Goal: Task Accomplishment & Management: Complete application form

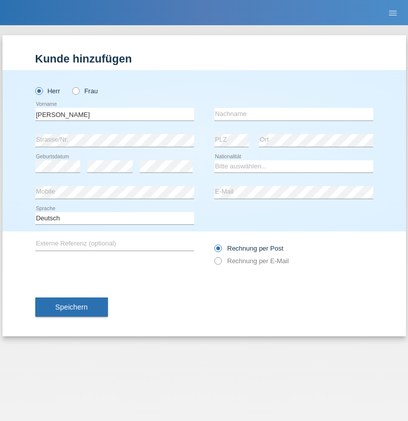
type input "[PERSON_NAME]"
click at [293, 114] on input "text" at bounding box center [293, 114] width 159 height 13
type input "[PERSON_NAME]"
select select "MK"
select select "C"
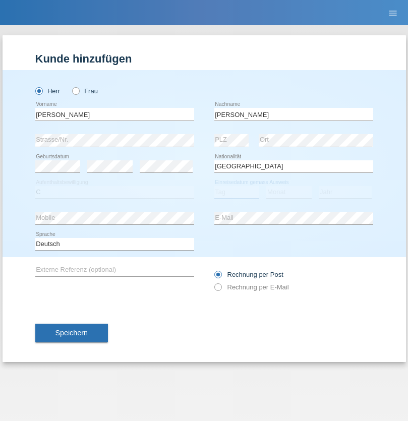
select select "15"
select select "12"
select select "2019"
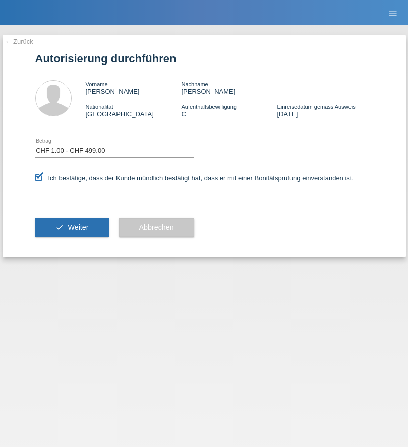
select select "1"
click at [72, 227] on span "Weiter" at bounding box center [78, 227] width 21 height 8
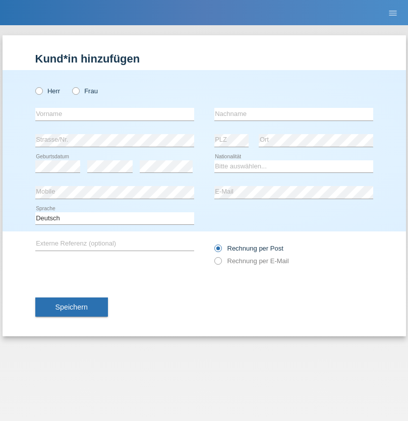
radio input "true"
click at [114, 114] on input "text" at bounding box center [114, 114] width 159 height 13
type input "Ganaj"
click at [293, 114] on input "text" at bounding box center [293, 114] width 159 height 13
type input "Fadil"
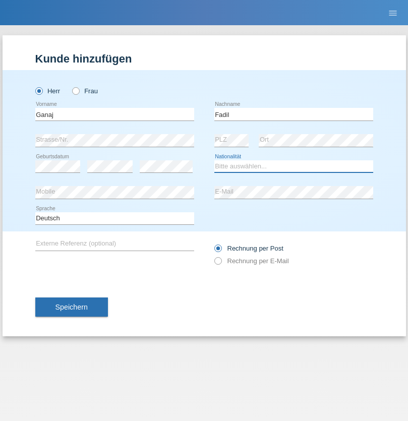
select select "XK"
select select "C"
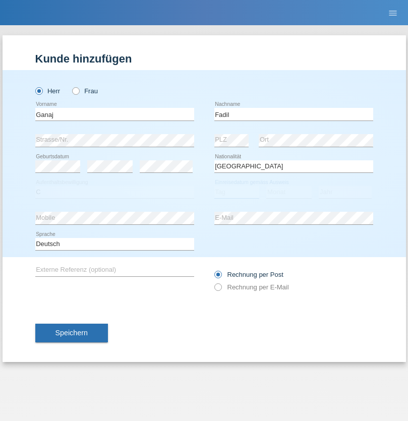
select select "11"
select select "08"
select select "2021"
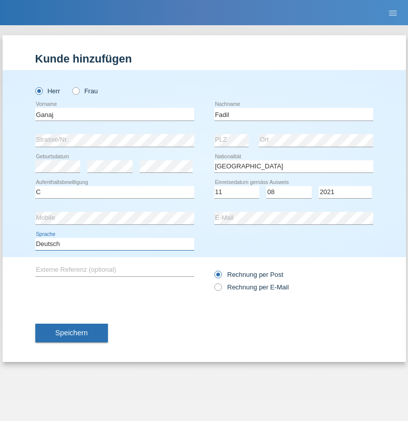
select select "en"
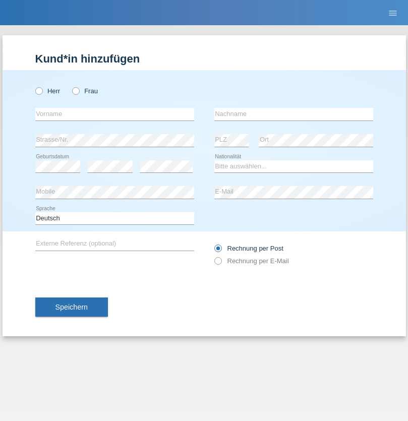
radio input "true"
click at [114, 114] on input "text" at bounding box center [114, 114] width 159 height 13
type input "Ibrahim"
click at [293, 114] on input "text" at bounding box center [293, 114] width 159 height 13
type input "Muja"
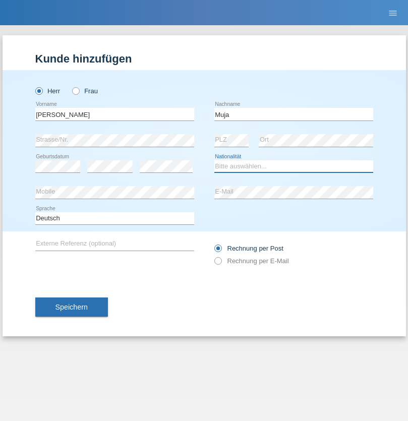
select select "XK"
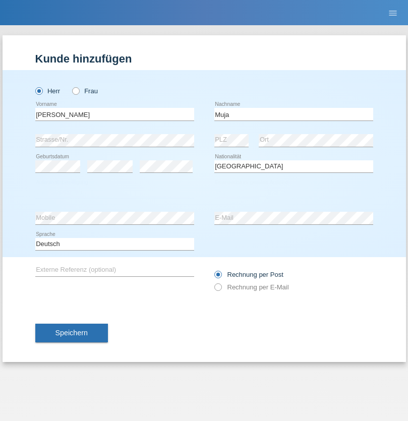
select select "C"
select select "03"
select select "07"
select select "2021"
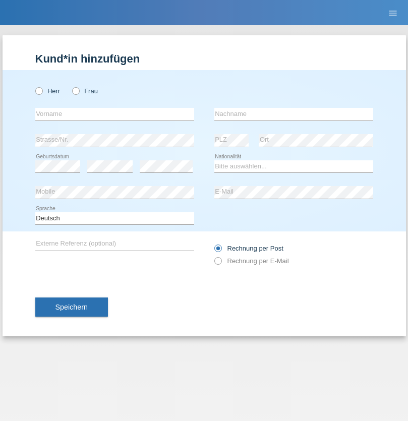
radio input "true"
click at [114, 114] on input "text" at bounding box center [114, 114] width 159 height 13
type input "Thomas"
click at [293, 114] on input "text" at bounding box center [293, 114] width 159 height 13
type input "Berger"
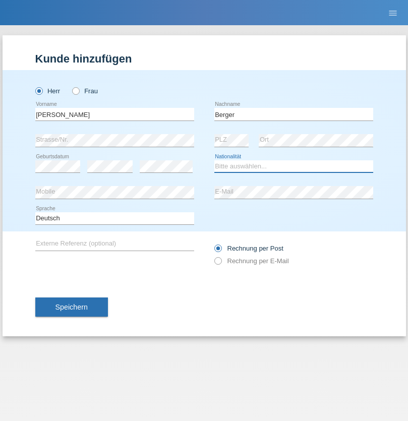
select select "CH"
radio input "true"
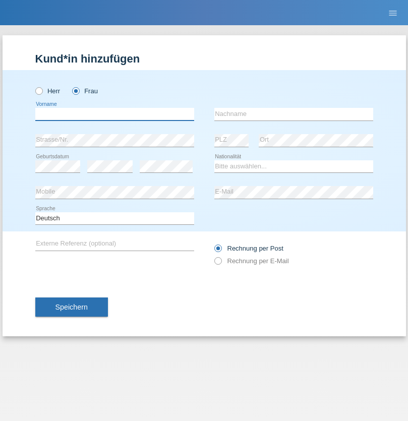
click at [114, 114] on input "text" at bounding box center [114, 114] width 159 height 13
type input "[PERSON_NAME] [PERSON_NAME] Moço"
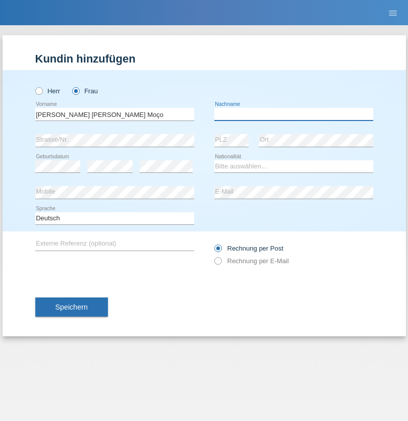
click at [293, 114] on input "text" at bounding box center [293, 114] width 159 height 13
type input "[PERSON_NAME]"
select select "PT"
select select "C"
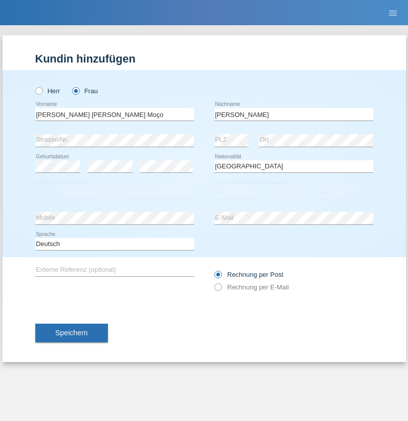
select select "28"
select select "03"
select select "2005"
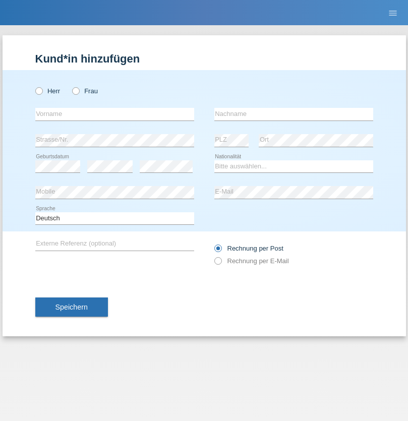
radio input "true"
click at [114, 114] on input "text" at bounding box center [114, 114] width 159 height 13
type input "Momand"
click at [293, 114] on input "text" at bounding box center [293, 114] width 159 height 13
type input "Azmat"
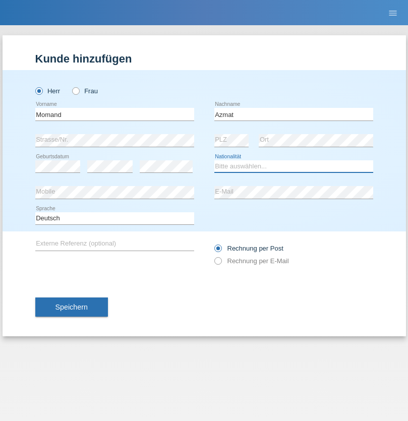
select select "CH"
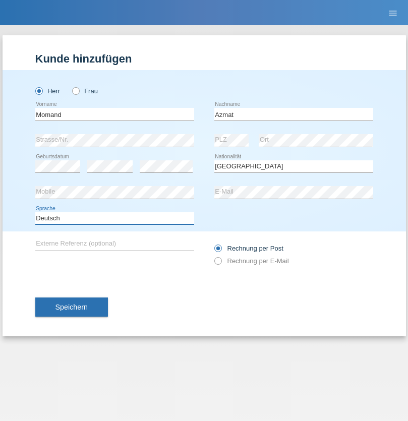
select select "en"
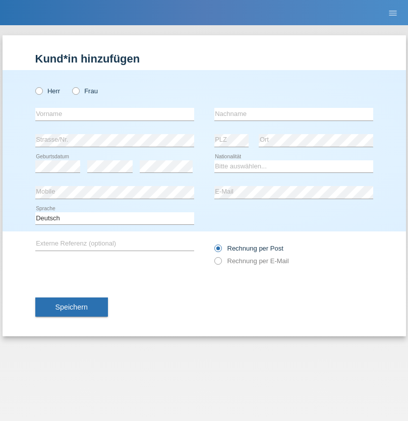
radio input "true"
click at [114, 114] on input "text" at bounding box center [114, 114] width 159 height 13
type input "[PERSON_NAME]"
click at [293, 114] on input "text" at bounding box center [293, 114] width 159 height 13
type input "Theurillat"
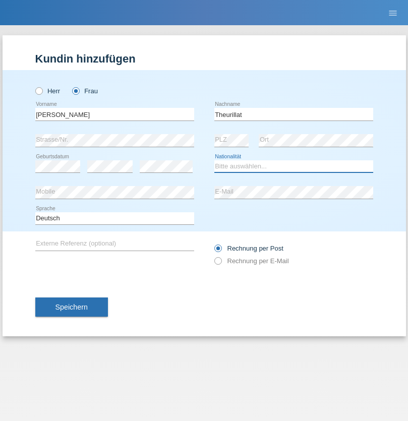
select select "CH"
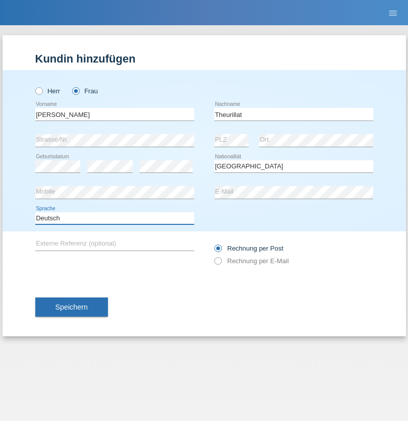
select select "en"
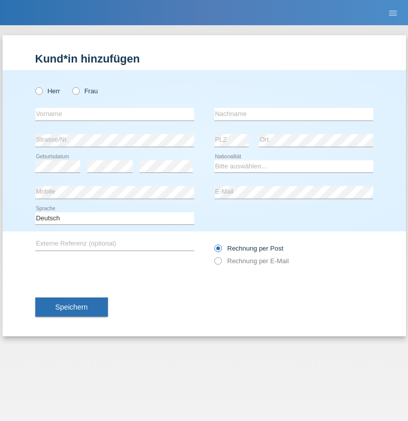
radio input "true"
click at [114, 114] on input "text" at bounding box center [114, 114] width 159 height 13
type input "Jack"
click at [293, 114] on input "text" at bounding box center [293, 114] width 159 height 13
type input "Graf"
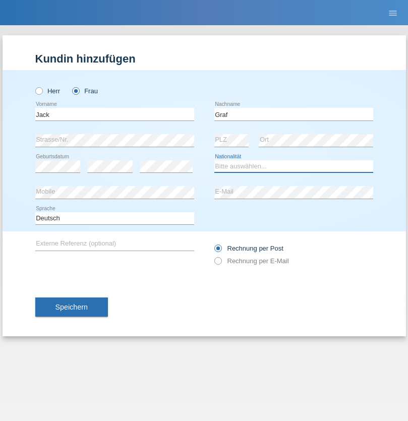
select select "CH"
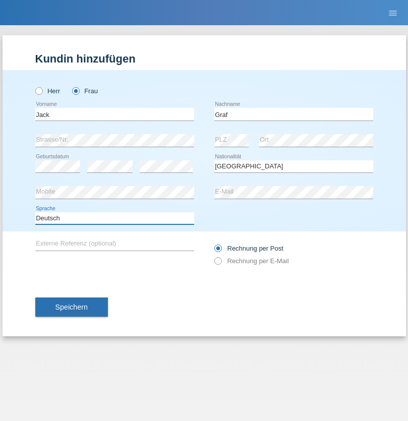
select select "en"
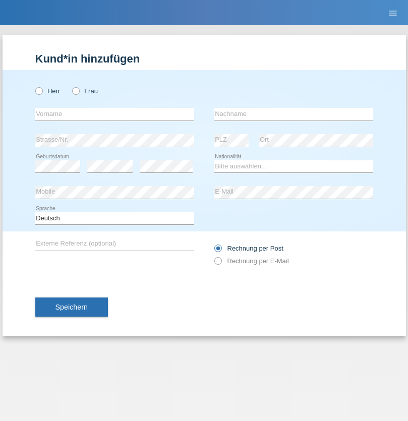
radio input "true"
click at [114, 114] on input "text" at bounding box center [114, 114] width 159 height 13
type input "Teklay"
click at [293, 114] on input "text" at bounding box center [293, 114] width 159 height 13
type input "Fiori"
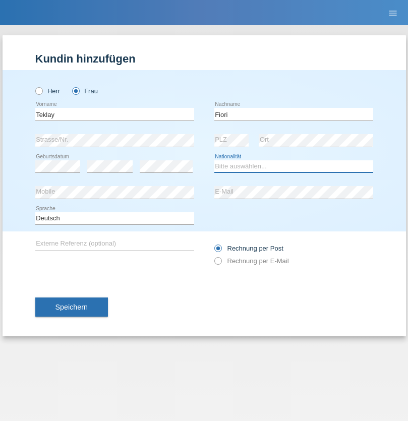
select select "ER"
select select "C"
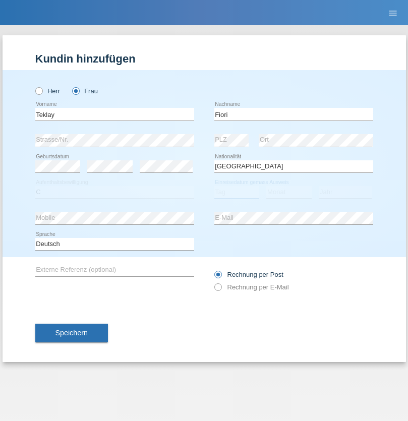
select select "11"
select select "08"
select select "2021"
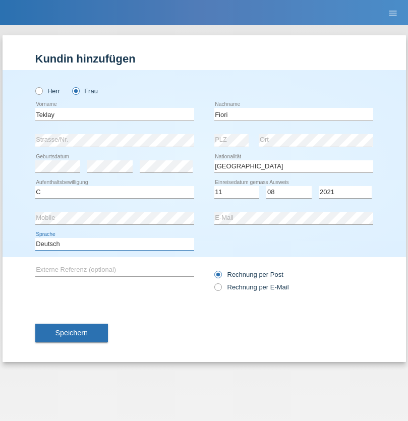
select select "en"
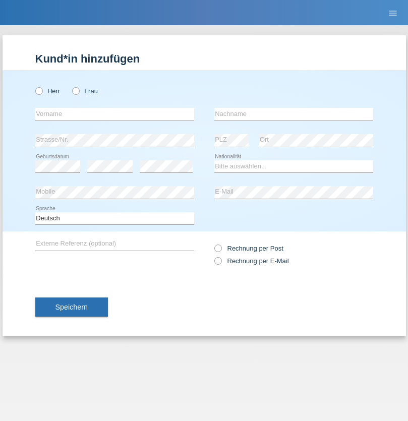
radio input "true"
click at [114, 114] on input "text" at bounding box center [114, 114] width 159 height 13
type input "Sadia"
click at [293, 114] on input "text" at bounding box center [293, 114] width 159 height 13
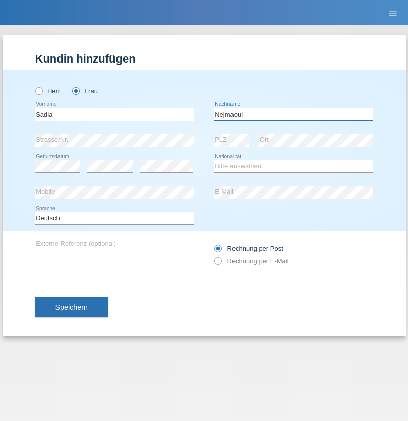
type input "Nejmaoui"
select select "MA"
select select "C"
select select "01"
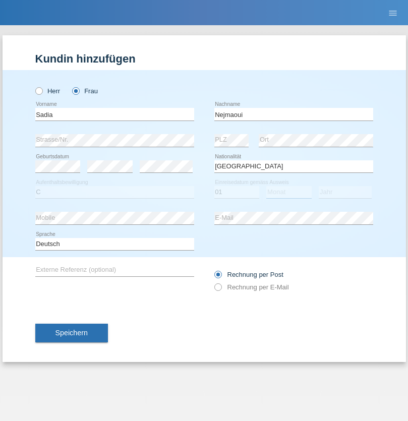
select select "06"
select select "1964"
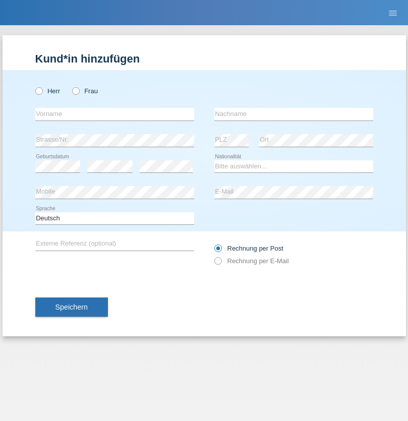
radio input "true"
click at [114, 114] on input "text" at bounding box center [114, 114] width 159 height 13
type input "Carlos"
click at [293, 114] on input "text" at bounding box center [293, 114] width 159 height 13
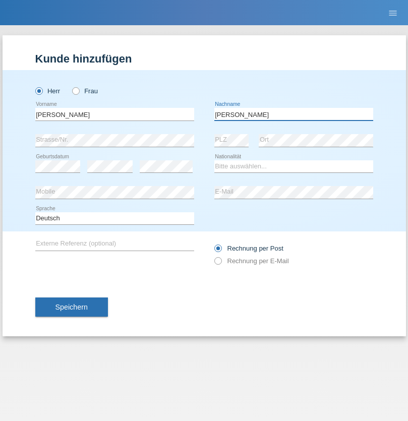
type input "Nobrega"
select select "CH"
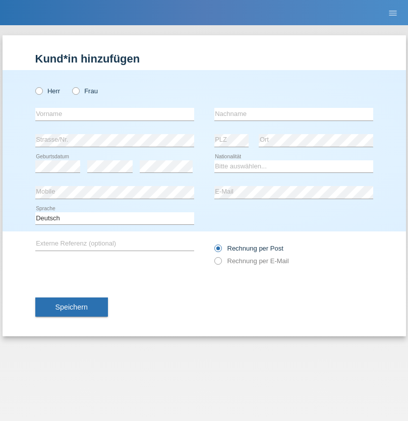
radio input "true"
click at [114, 114] on input "text" at bounding box center [114, 114] width 159 height 13
type input "Thivagaran"
click at [293, 114] on input "text" at bounding box center [293, 114] width 159 height 13
type input "Selvanayagam"
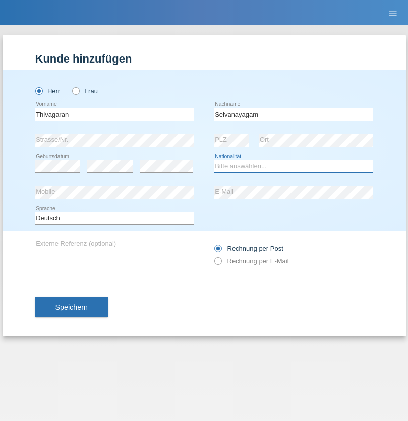
select select "LK"
select select "C"
select select "23"
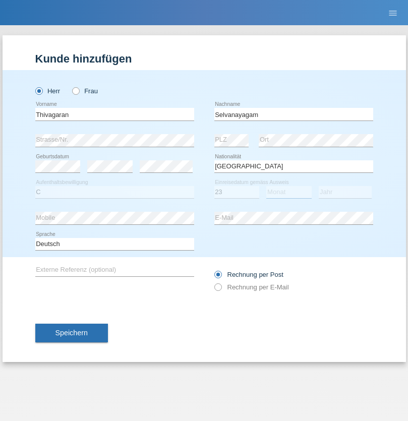
select select "03"
select select "2021"
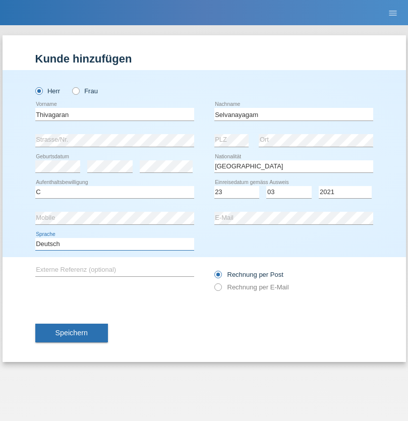
select select "en"
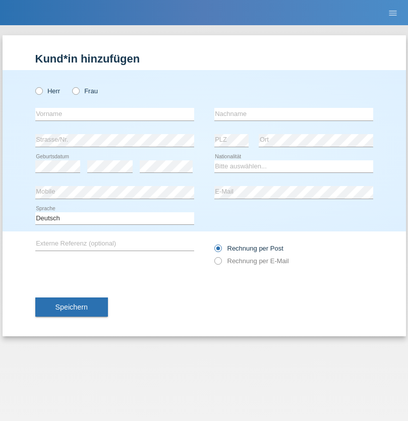
radio input "true"
click at [114, 114] on input "text" at bounding box center [114, 114] width 159 height 13
type input "[PERSON_NAME]"
click at [293, 114] on input "text" at bounding box center [293, 114] width 159 height 13
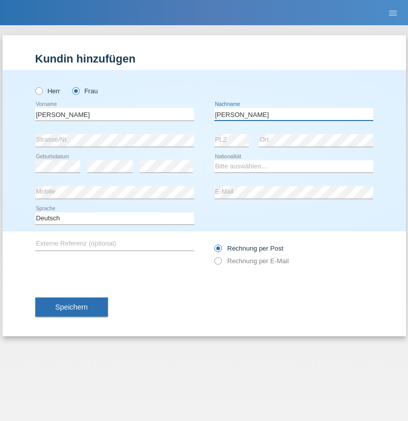
type input "[PERSON_NAME]"
select select "CH"
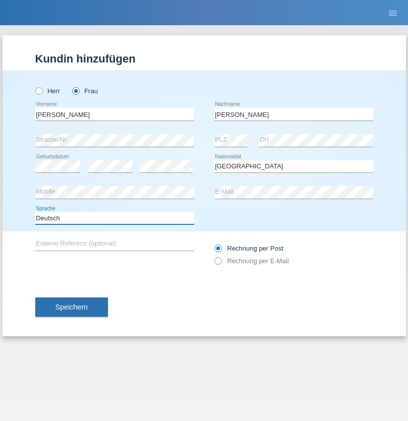
select select "en"
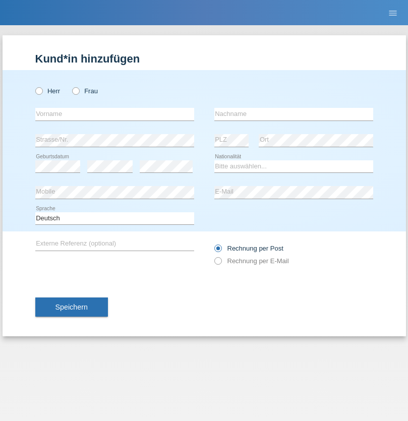
radio input "true"
click at [114, 114] on input "text" at bounding box center [114, 114] width 159 height 13
type input "Tymur"
click at [293, 114] on input "text" at bounding box center [293, 114] width 159 height 13
type input "Hunderchuk"
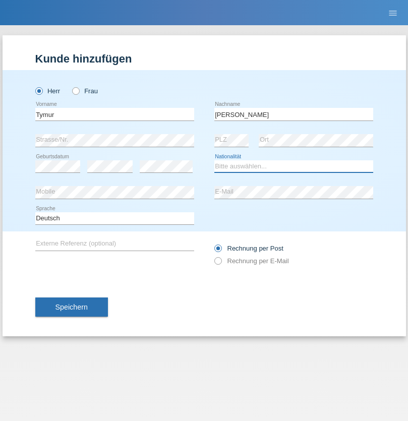
select select "UA"
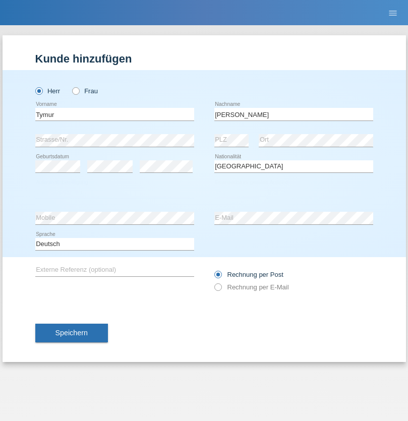
select select "C"
select select "20"
select select "08"
select select "2021"
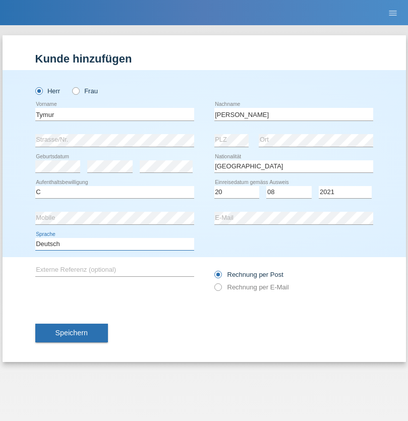
select select "en"
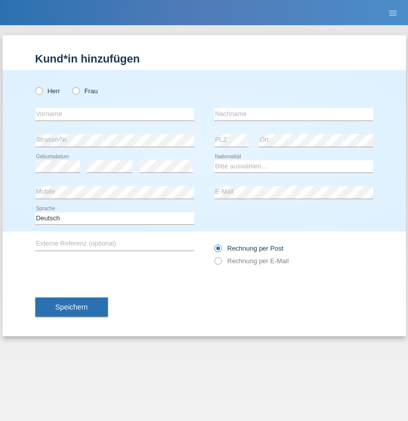
radio input "true"
click at [114, 114] on input "text" at bounding box center [114, 114] width 159 height 13
type input "Tymur"
click at [293, 114] on input "text" at bounding box center [293, 114] width 159 height 13
type input "Hunderchuj"
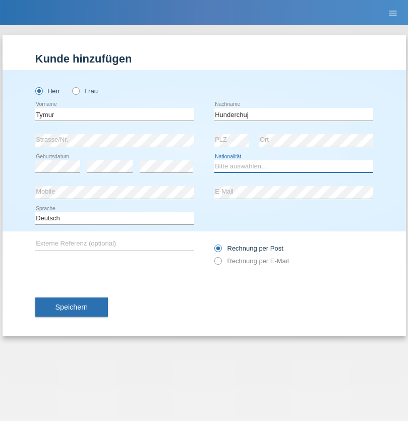
select select "UA"
select select "C"
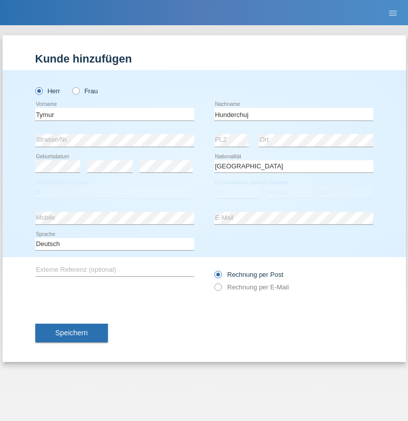
select select "20"
select select "08"
select select "2021"
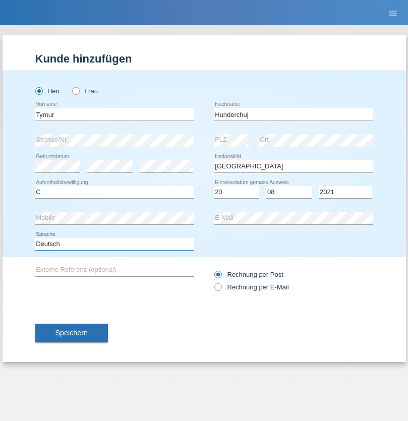
select select "en"
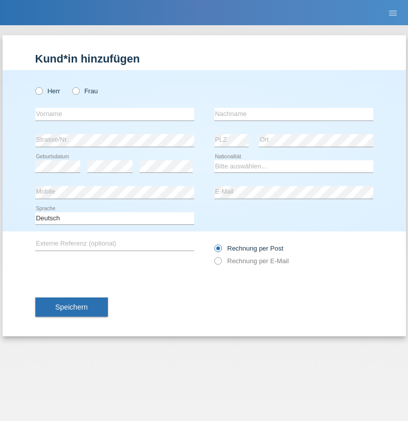
radio input "true"
click at [114, 114] on input "text" at bounding box center [114, 114] width 159 height 13
type input "Dominik"
click at [293, 114] on input "text" at bounding box center [293, 114] width 159 height 13
type input "Tropp"
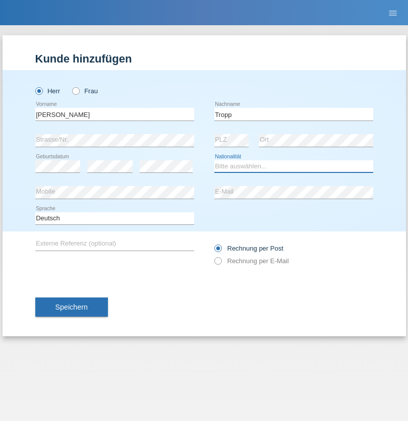
select select "SK"
select select "C"
select select "11"
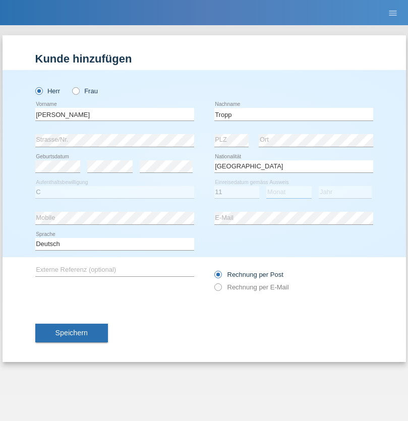
select select "08"
select select "2021"
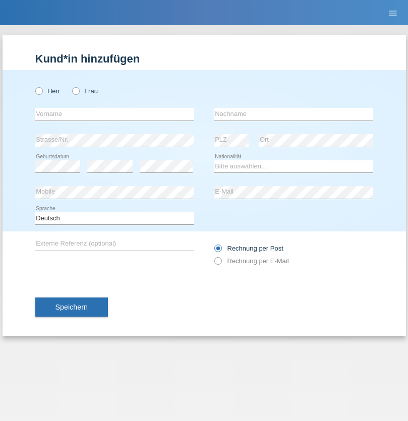
radio input "true"
click at [114, 114] on input "text" at bounding box center [114, 114] width 159 height 13
type input "[PERSON_NAME]"
click at [293, 114] on input "text" at bounding box center [293, 114] width 159 height 13
type input "Ringle"
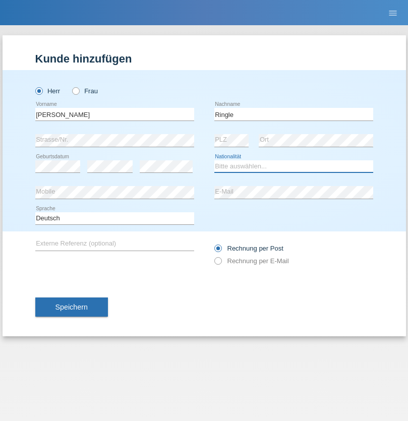
select select "DE"
select select "C"
select select "06"
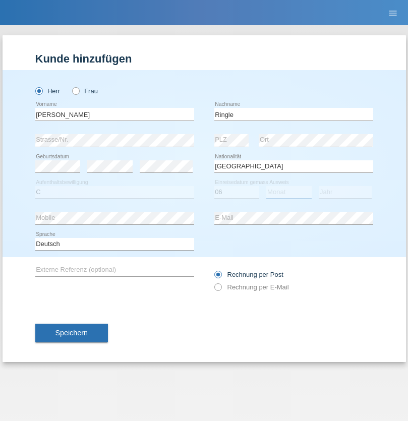
select select "01"
select select "2021"
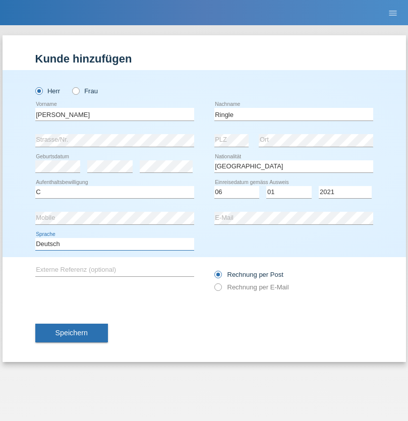
select select "en"
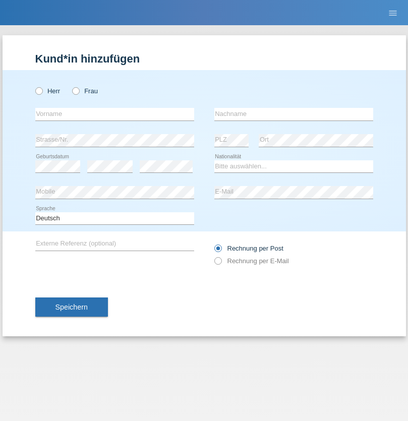
radio input "true"
click at [114, 114] on input "text" at bounding box center [114, 114] width 159 height 13
type input "Junior"
click at [293, 114] on input "text" at bounding box center [293, 114] width 159 height 13
type input "Mauricio"
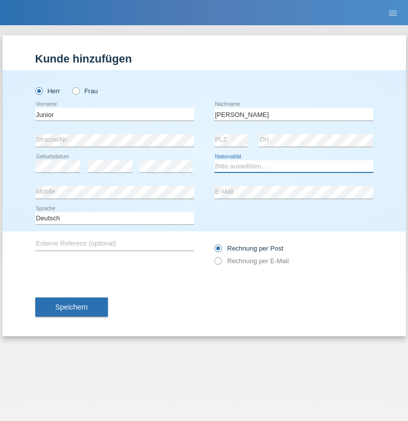
select select "CH"
radio input "true"
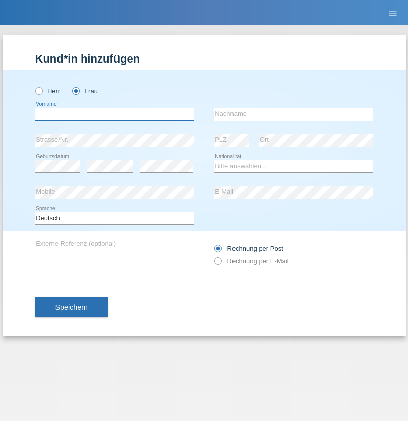
click at [114, 114] on input "text" at bounding box center [114, 114] width 159 height 13
type input "[PERSON_NAME] [PERSON_NAME]"
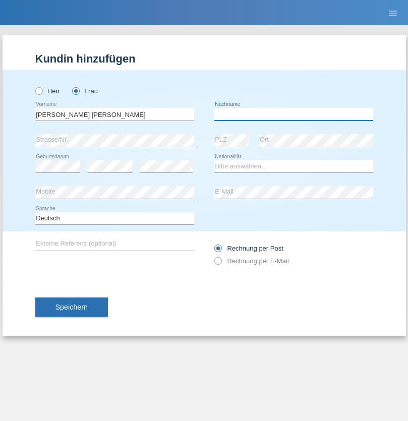
click at [293, 114] on input "text" at bounding box center [293, 114] width 159 height 13
type input "Knusel Campillo"
select select "CH"
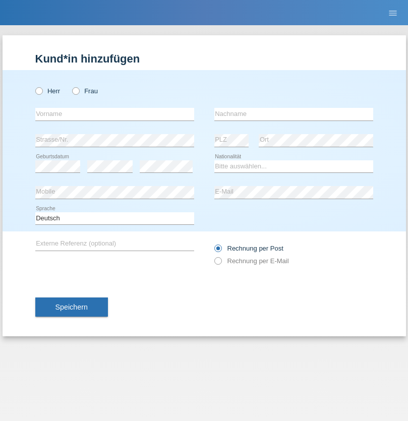
radio input "true"
click at [114, 114] on input "text" at bounding box center [114, 114] width 159 height 13
type input "Beqiri"
click at [293, 114] on input "text" at bounding box center [293, 114] width 159 height 13
type input "Shpresa"
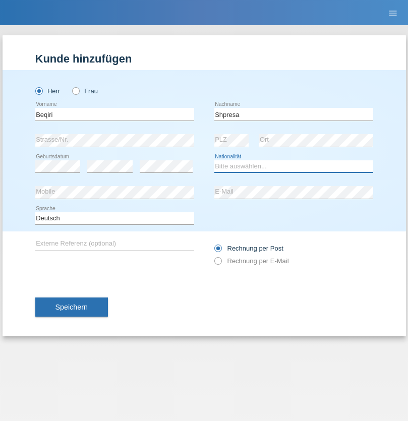
select select "XK"
select select "C"
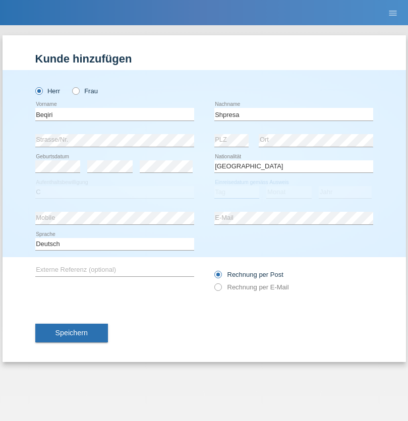
select select "08"
select select "02"
select select "1979"
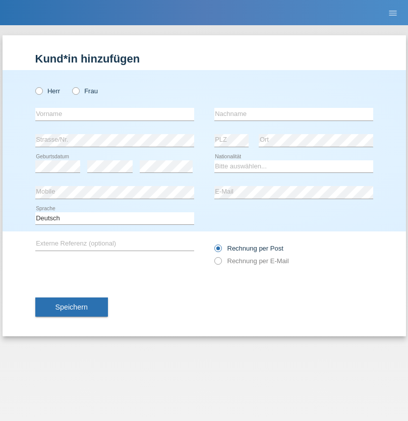
radio input "true"
click at [114, 114] on input "text" at bounding box center [114, 114] width 159 height 13
type input "Timo"
click at [293, 114] on input "text" at bounding box center [293, 114] width 159 height 13
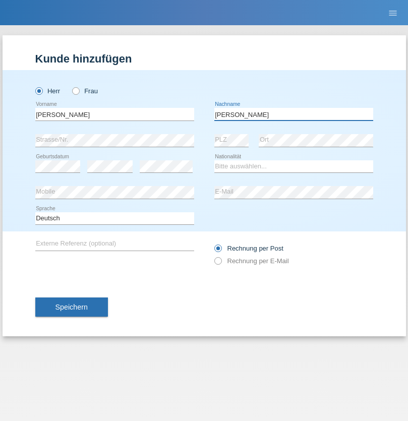
type input "Ledermann"
select select "CH"
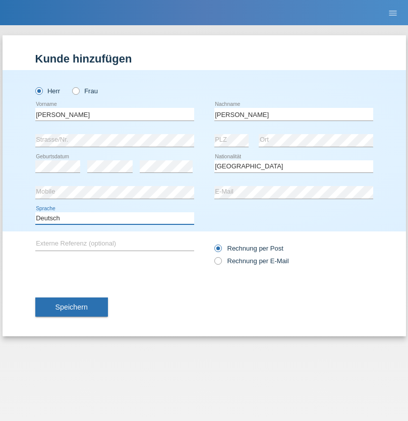
select select "en"
